Goal: Task Accomplishment & Management: Use online tool/utility

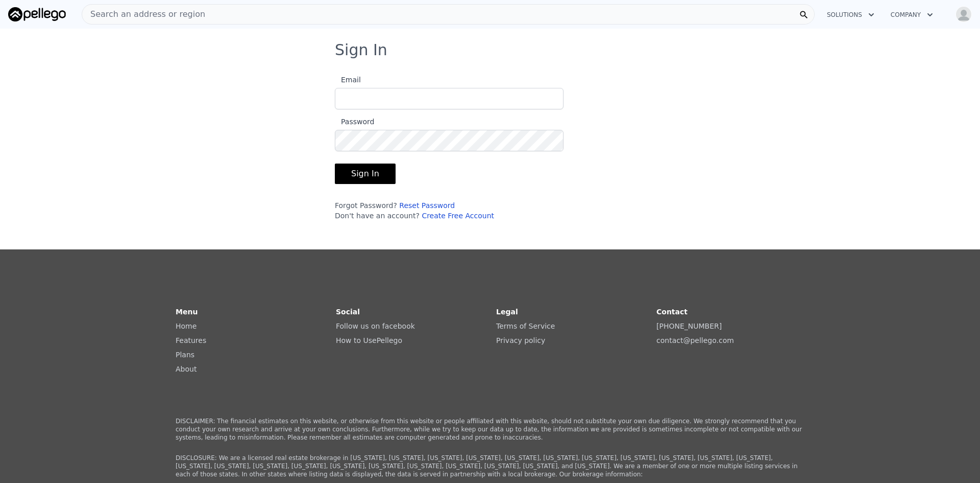
type input "hp.solutionllc@gmail.com"
click at [359, 172] on button "Sign In" at bounding box center [365, 173] width 61 height 20
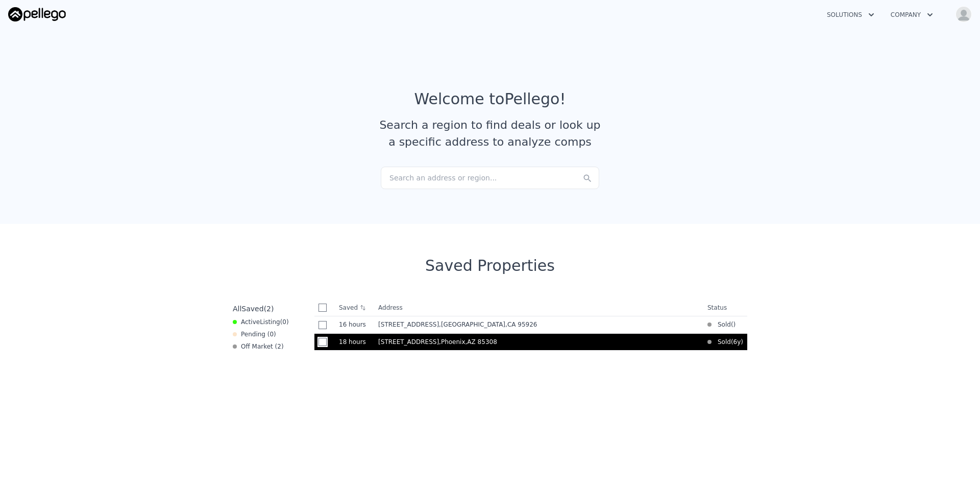
click at [319, 342] on input "checkbox" at bounding box center [323, 342] width 8 height 8
checkbox input "true"
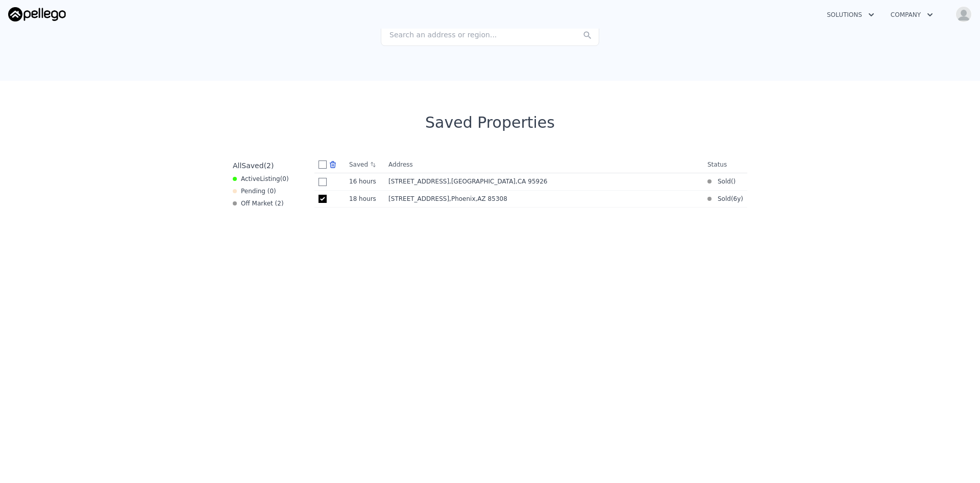
scroll to position [153, 0]
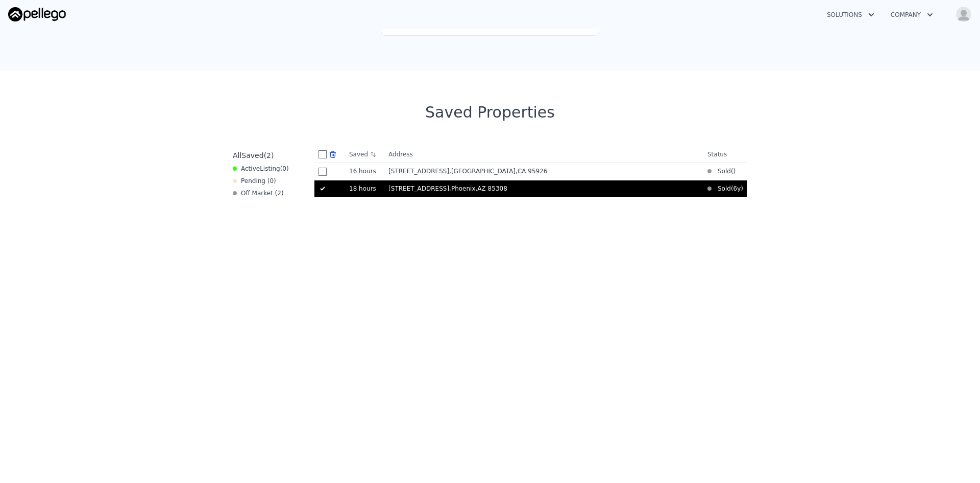
click at [409, 187] on span "[STREET_ADDRESS]" at bounding box center [419, 188] width 61 height 7
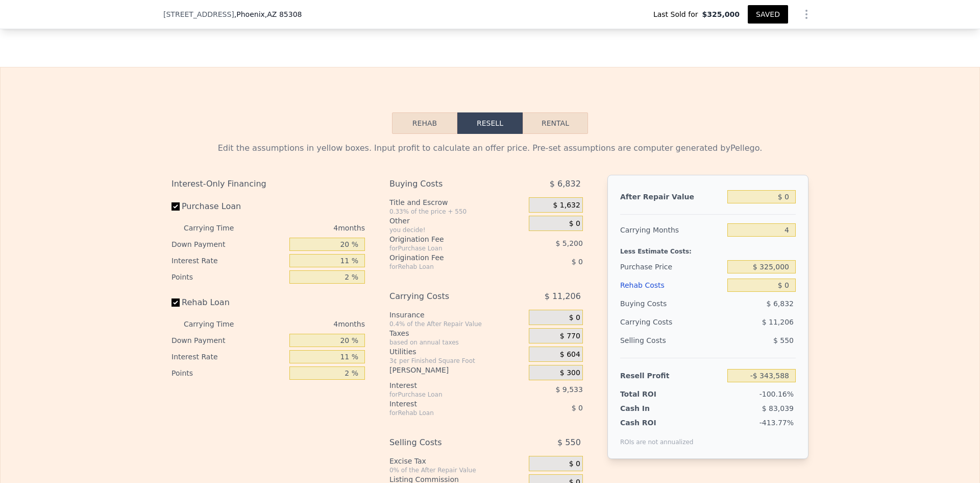
scroll to position [1426, 0]
click at [788, 203] on input "$ 0" at bounding box center [762, 195] width 68 height 13
type input "$ 0600"
type input "-$ 343,021"
type input "$ 0"
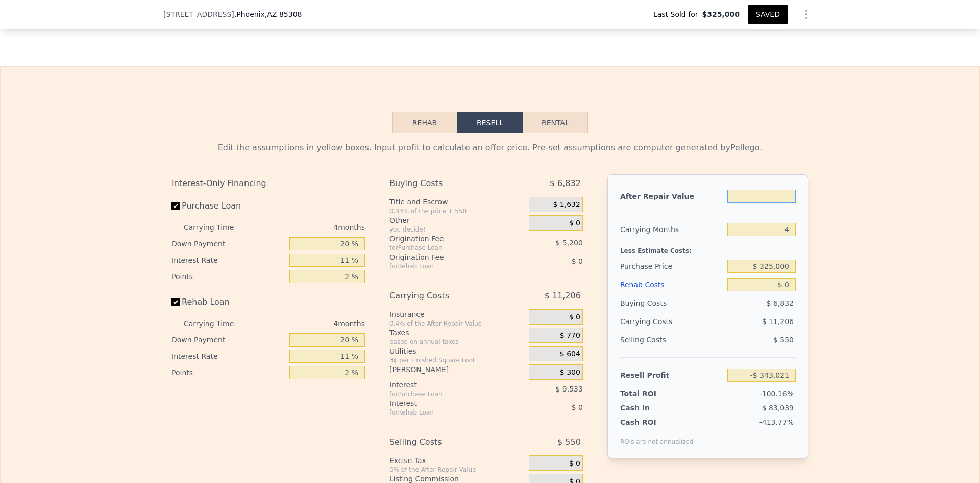
type input "$ 0"
type input "-$ 343,588"
type input "$ 60"
type input "-$ 343,532"
type input "$ 6,050"
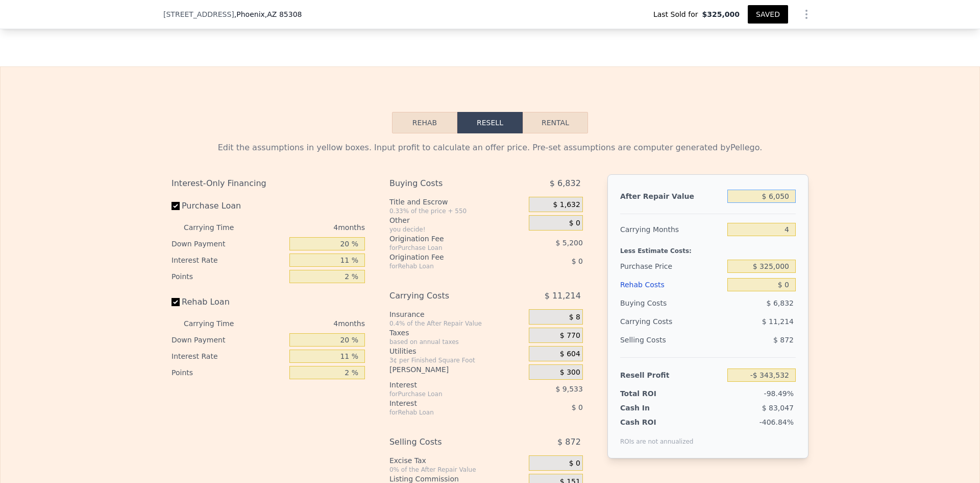
type input "-$ 337,868"
type input "$ 60,500"
type input "-$ 286,396"
type input "$ 605,000"
type input "$ 228,340"
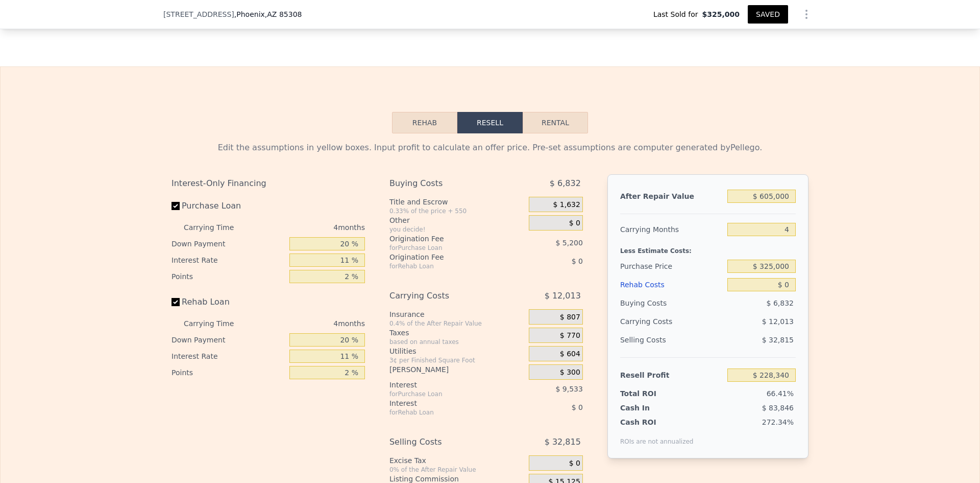
click at [838, 201] on div "Edit the assumptions in yellow boxes. Input profit to calculate an offer price.…" at bounding box center [490, 330] width 979 height 395
type input "$ 611,000"
type input "$ 234,012"
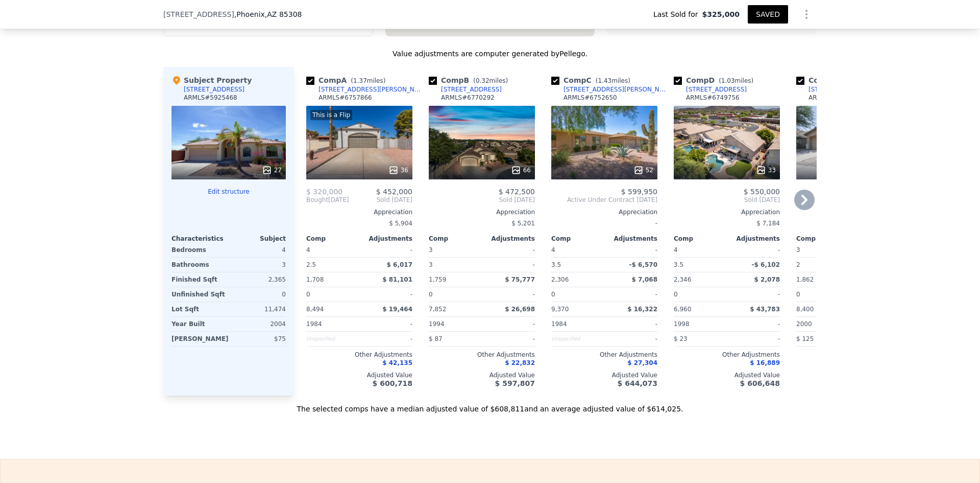
scroll to position [1018, 0]
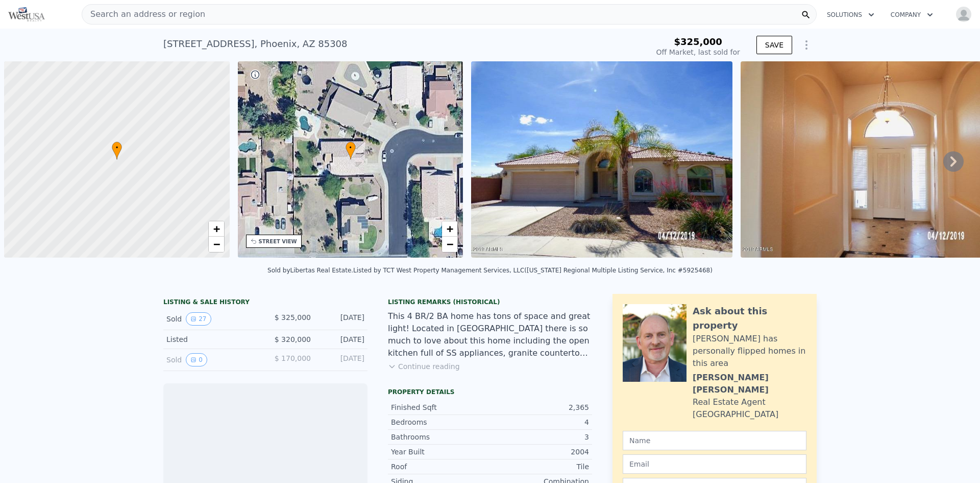
scroll to position [0, 4]
